Goal: Information Seeking & Learning: Learn about a topic

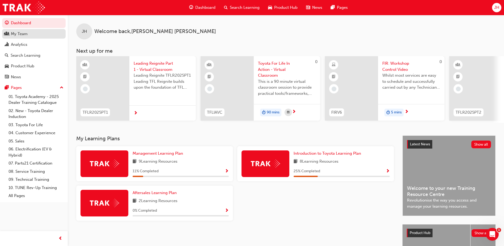
click at [22, 35] on div "My Team" at bounding box center [19, 34] width 17 height 6
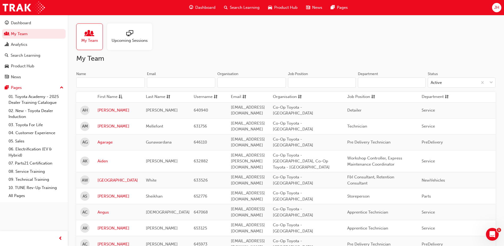
click at [136, 34] on div at bounding box center [130, 33] width 36 height 7
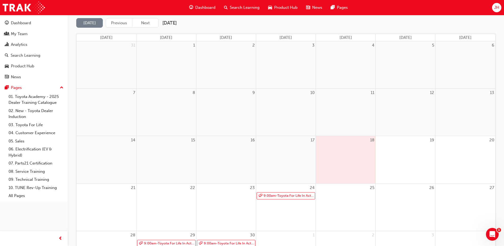
scroll to position [80, 0]
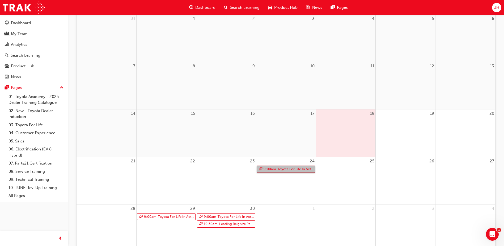
click at [261, 170] on link "9:00am - Toyota For Life In Action - Virtual Classroom" at bounding box center [286, 168] width 58 height 7
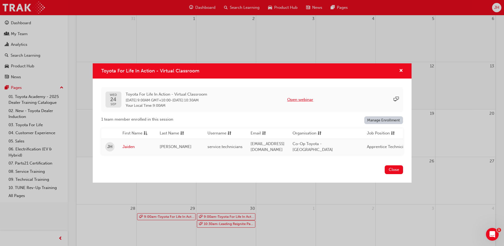
click at [307, 98] on button "Open webinar" at bounding box center [300, 99] width 26 height 6
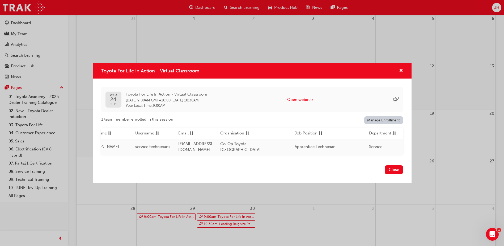
scroll to position [0, 0]
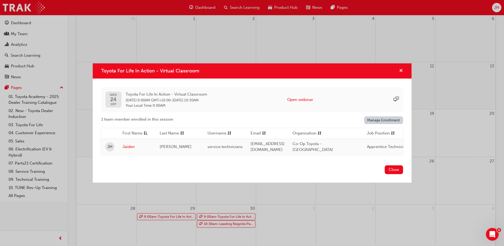
click at [403, 70] on span "cross-icon" at bounding box center [401, 71] width 4 height 5
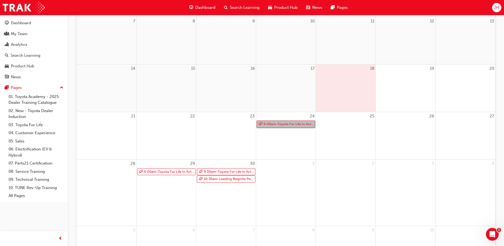
scroll to position [133, 0]
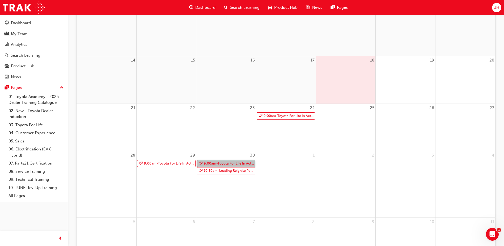
click at [228, 161] on link "9:00am - Toyota For Life In Action - Virtual Classroom" at bounding box center [226, 163] width 58 height 7
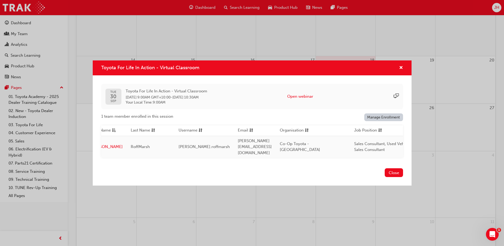
scroll to position [0, 24]
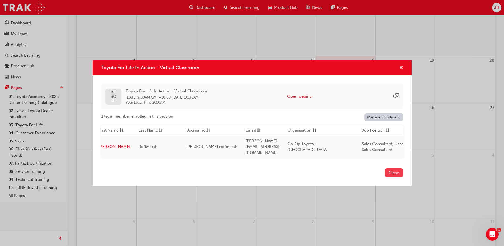
click at [389, 170] on button "Close" at bounding box center [394, 172] width 18 height 9
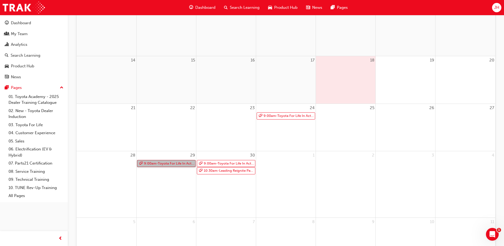
click at [179, 164] on link "9:00am - Toyota For Life In Action - Virtual Classroom" at bounding box center [166, 163] width 58 height 7
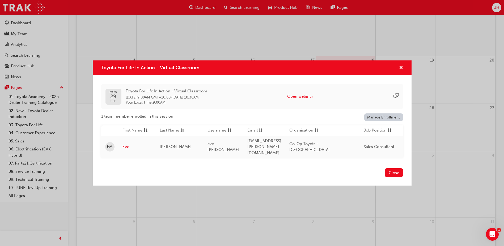
drag, startPoint x: 194, startPoint y: 157, endPoint x: 250, endPoint y: 157, distance: 56.1
click at [250, 157] on div "[DATE] Toyota For Life In Action - Virtual Classroom [DATE] 9:00AM GMT+10:00 - …" at bounding box center [252, 120] width 319 height 91
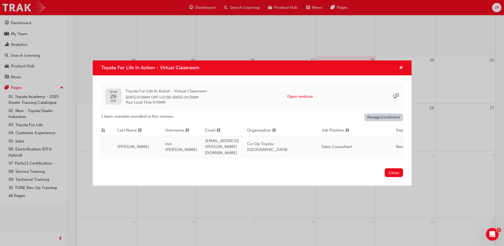
scroll to position [0, 24]
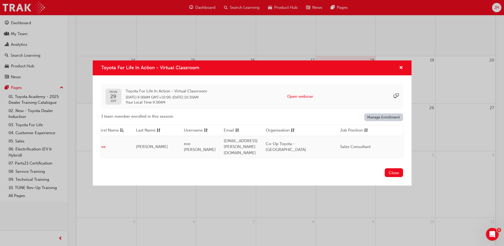
click at [391, 170] on button "Close" at bounding box center [394, 172] width 18 height 9
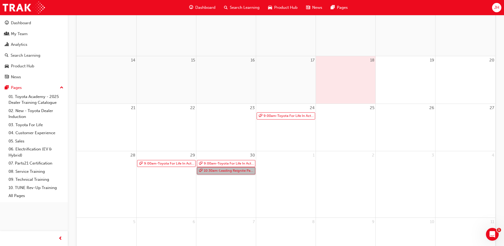
click at [235, 171] on link "10:30am - Leading Reignite Part 2 - Virtual Classroom" at bounding box center [226, 170] width 58 height 7
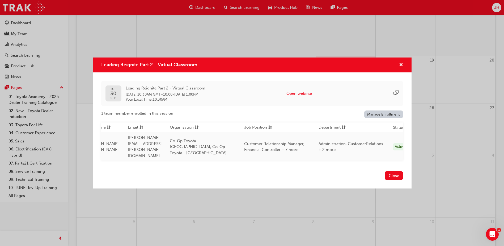
scroll to position [0, 37]
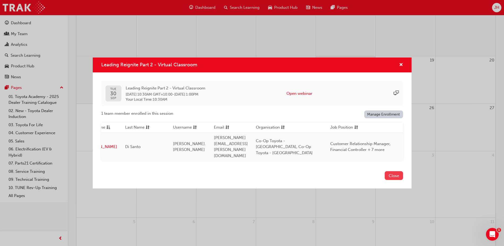
click at [387, 171] on button "Close" at bounding box center [394, 175] width 18 height 9
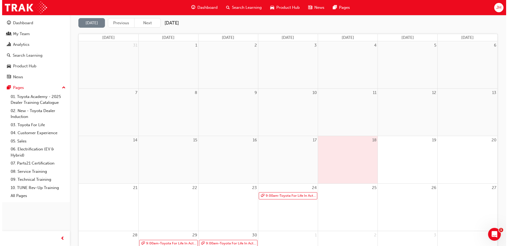
scroll to position [0, 0]
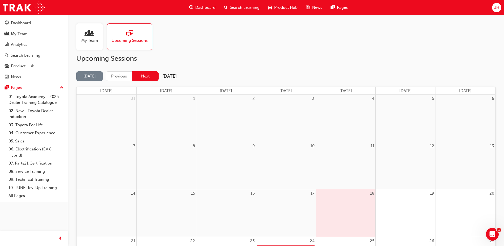
click at [150, 76] on button "Next" at bounding box center [145, 76] width 27 height 10
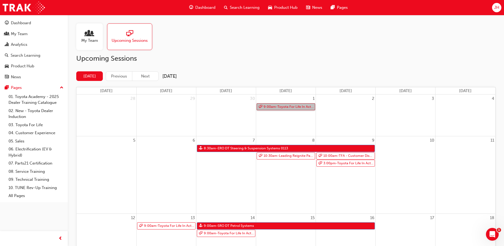
click at [283, 107] on link "9:00am - Toyota For Life In Action - Virtual Classroom" at bounding box center [286, 106] width 58 height 7
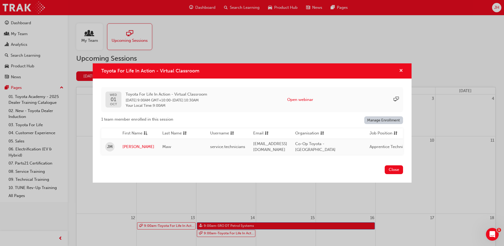
click at [401, 69] on span "cross-icon" at bounding box center [401, 71] width 4 height 5
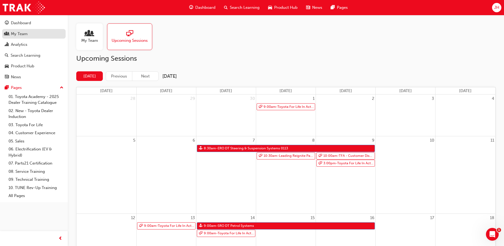
click at [24, 34] on div "My Team" at bounding box center [19, 34] width 17 height 6
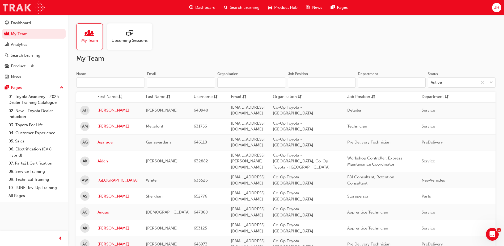
click at [20, 6] on img at bounding box center [24, 8] width 42 height 12
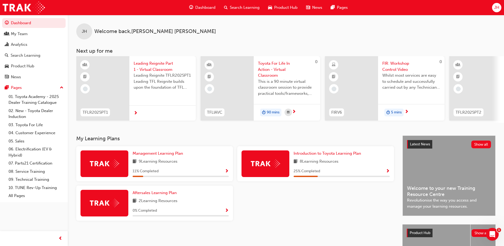
click at [233, 9] on span "Search Learning" at bounding box center [245, 8] width 30 height 6
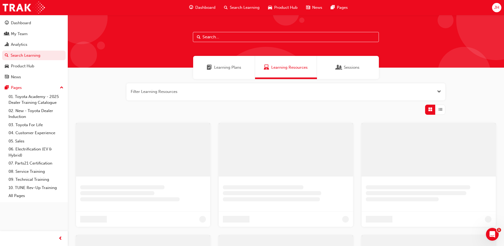
click at [219, 37] on input "text" at bounding box center [286, 37] width 186 height 10
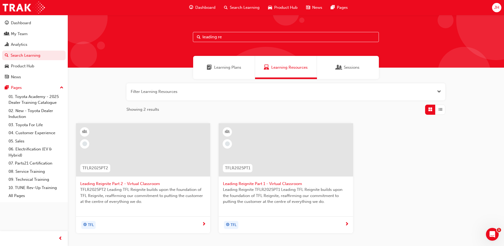
type input "leading re"
click at [268, 188] on span "Leading Reignite TFLR2025PT1 Leading TFL Reignite builds upon the foundation of…" at bounding box center [286, 195] width 126 height 18
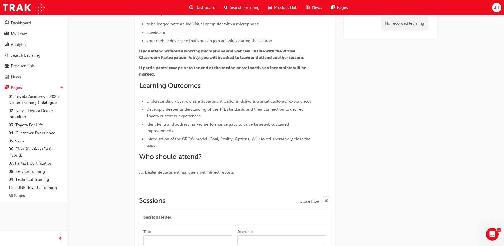
scroll to position [150, 0]
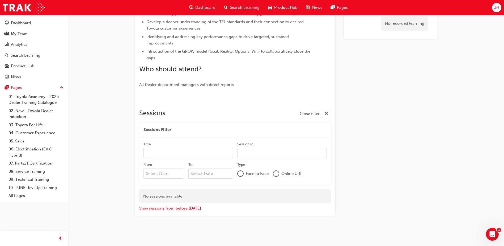
click at [167, 209] on button "View sessions from before [DATE]" at bounding box center [170, 208] width 62 height 6
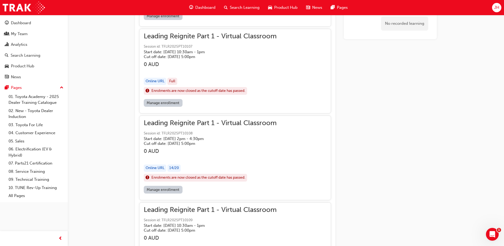
scroll to position [9503, 0]
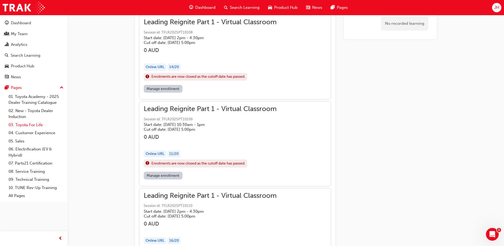
click at [36, 125] on link "03. Toyota For Life" at bounding box center [35, 125] width 59 height 8
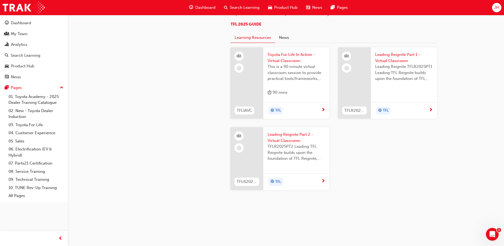
scroll to position [478, 0]
click at [431, 112] on span "next-icon" at bounding box center [431, 110] width 4 height 5
click at [322, 183] on span "next-icon" at bounding box center [323, 181] width 4 height 5
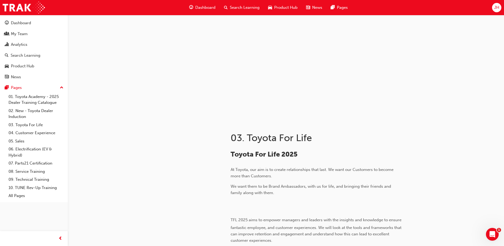
scroll to position [558, 0]
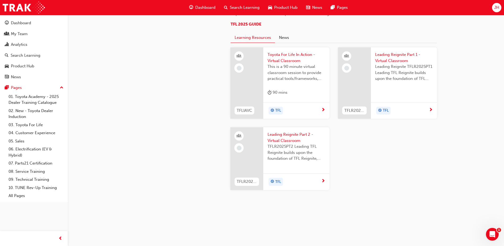
click at [429, 113] on div "TFL" at bounding box center [402, 111] width 54 height 8
